Goal: Information Seeking & Learning: Learn about a topic

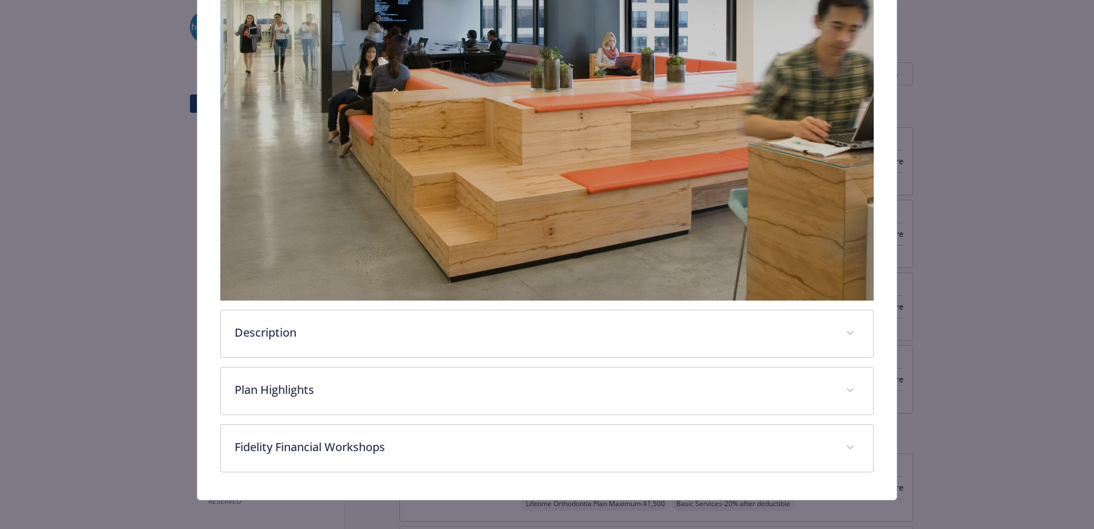
scroll to position [306, 0]
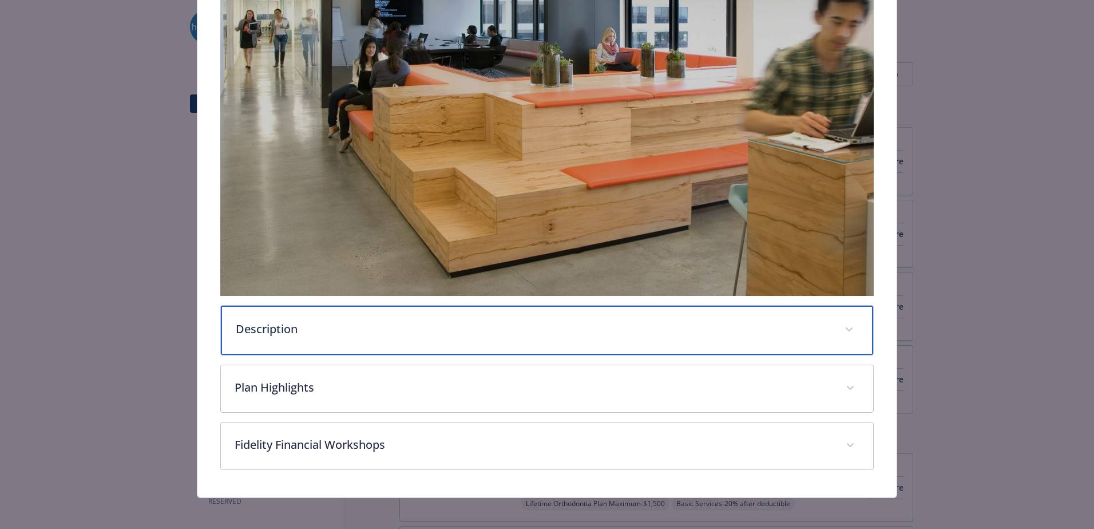
click at [445, 336] on div "Description" at bounding box center [547, 330] width 652 height 49
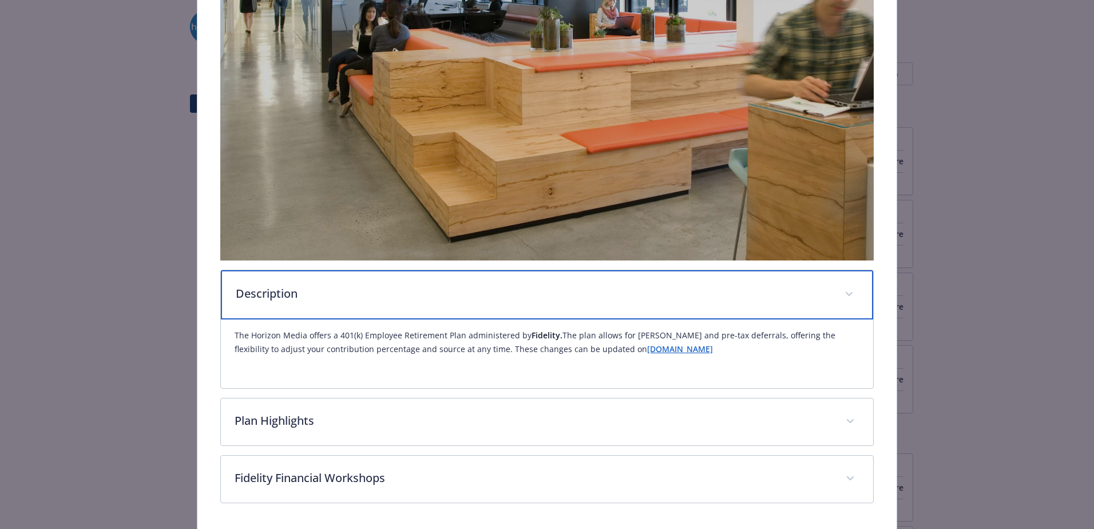
scroll to position [377, 0]
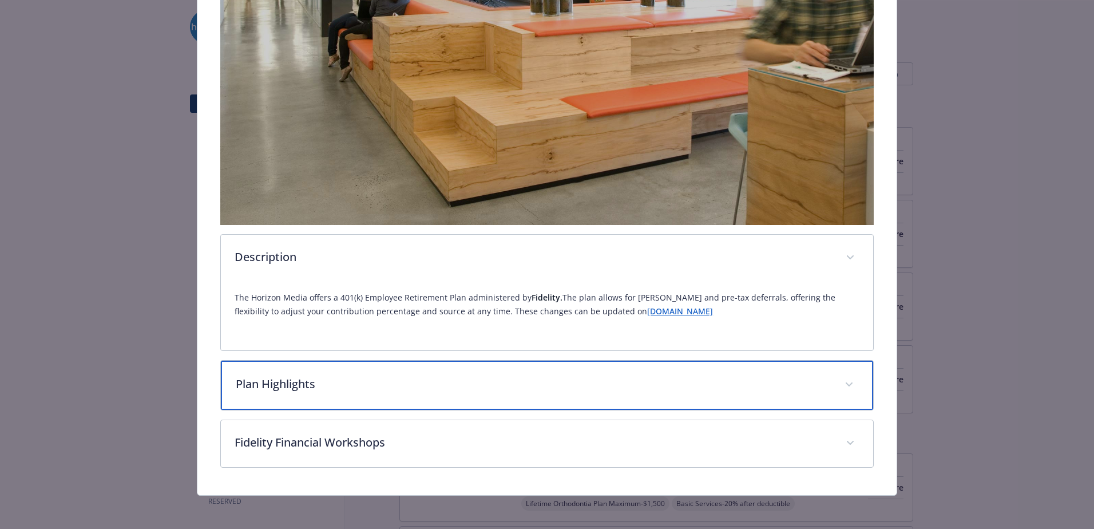
click at [430, 378] on p "Plan Highlights" at bounding box center [533, 383] width 595 height 17
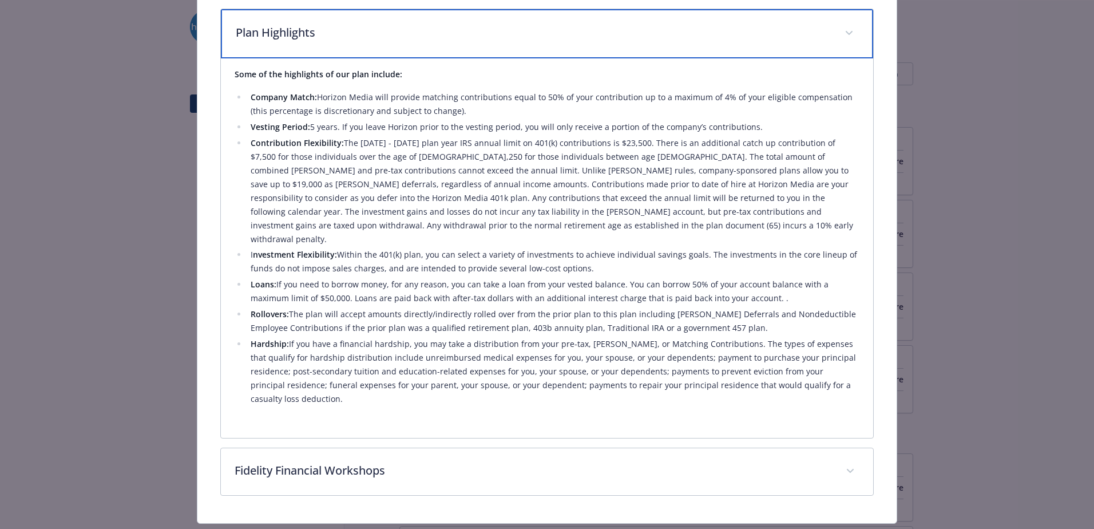
scroll to position [728, 0]
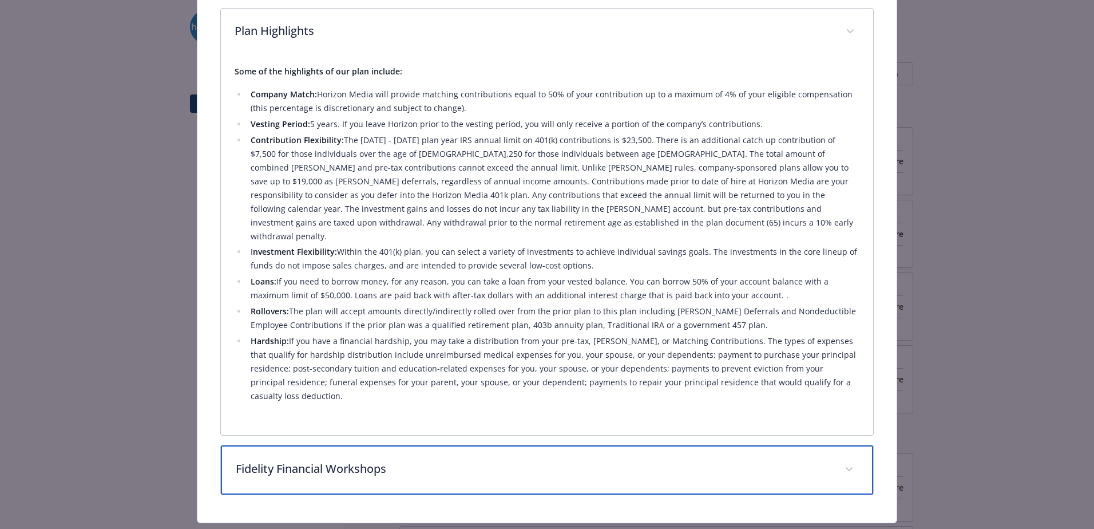
click at [334, 460] on p "Fidelity Financial Workshops" at bounding box center [533, 468] width 595 height 17
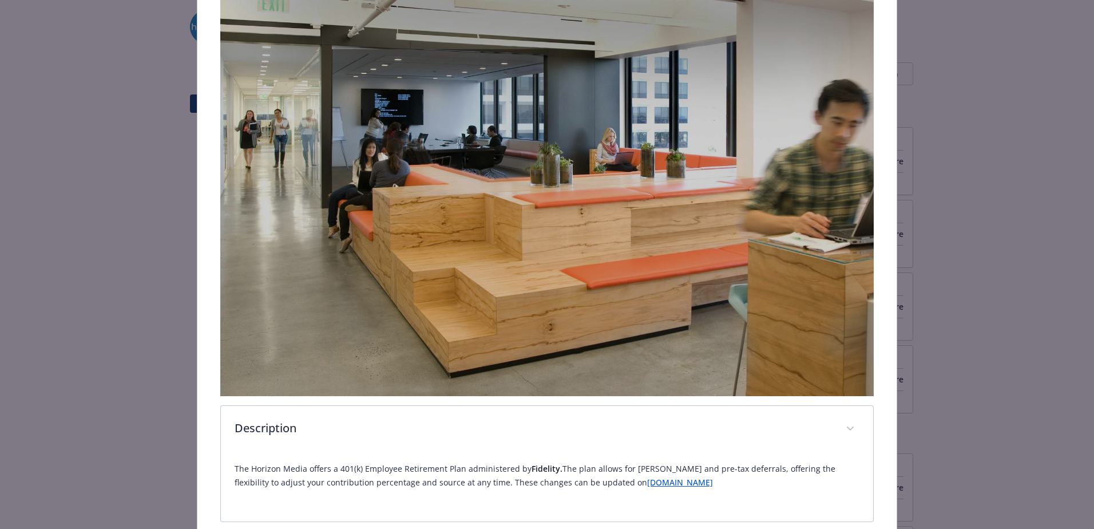
scroll to position [197, 0]
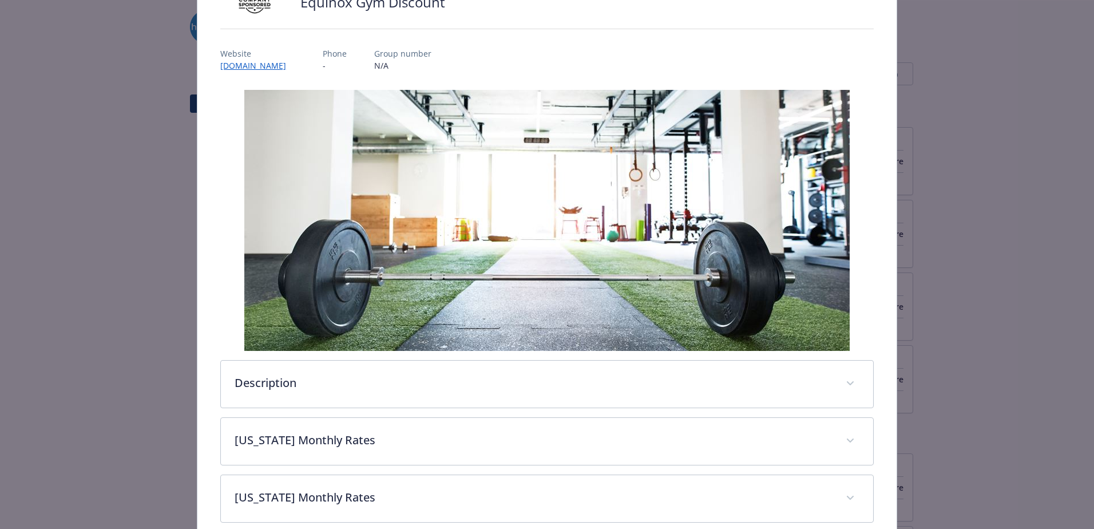
scroll to position [206, 0]
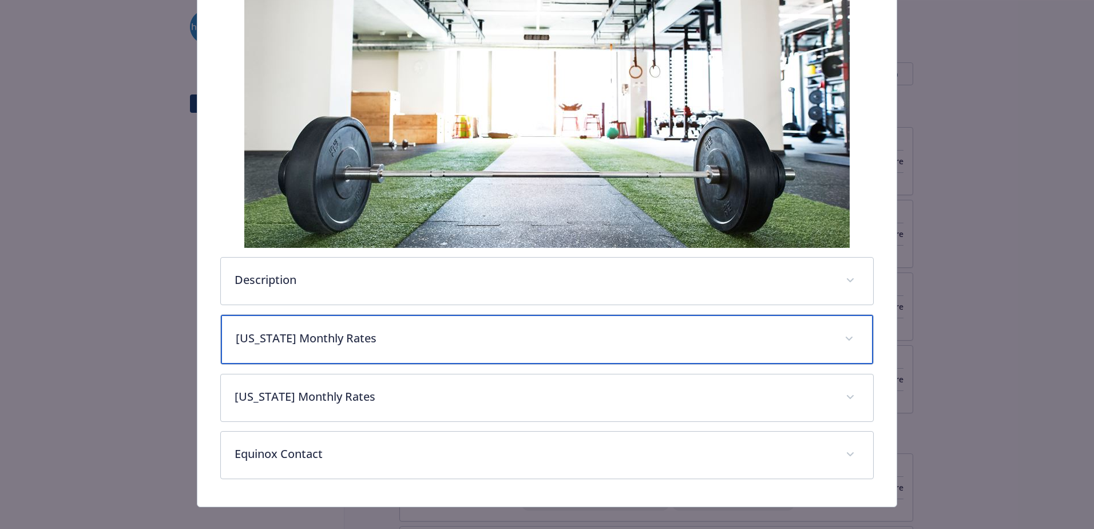
click at [316, 342] on p "[US_STATE] Monthly Rates" at bounding box center [533, 338] width 595 height 17
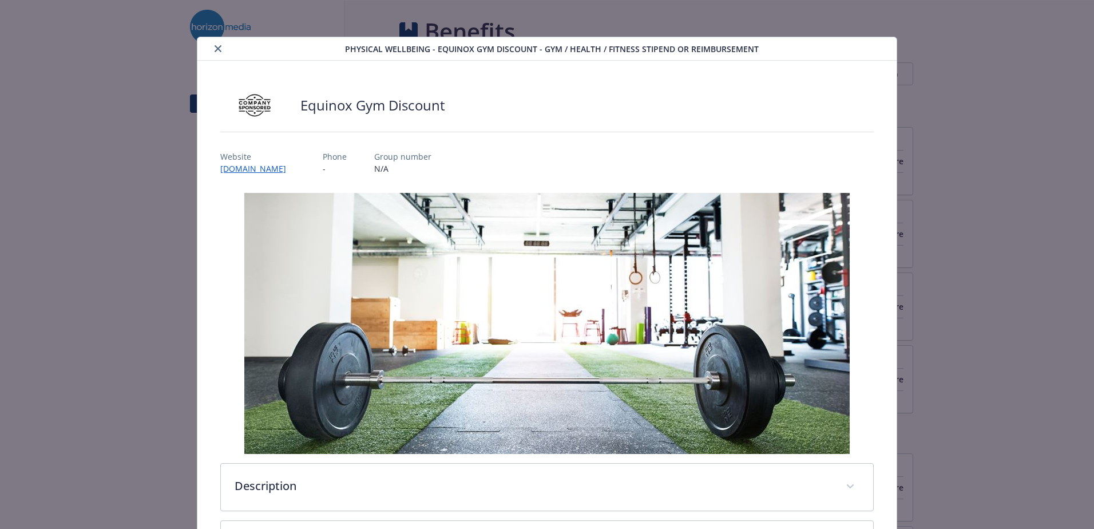
scroll to position [0, 0]
